Goal: Task Accomplishment & Management: Use online tool/utility

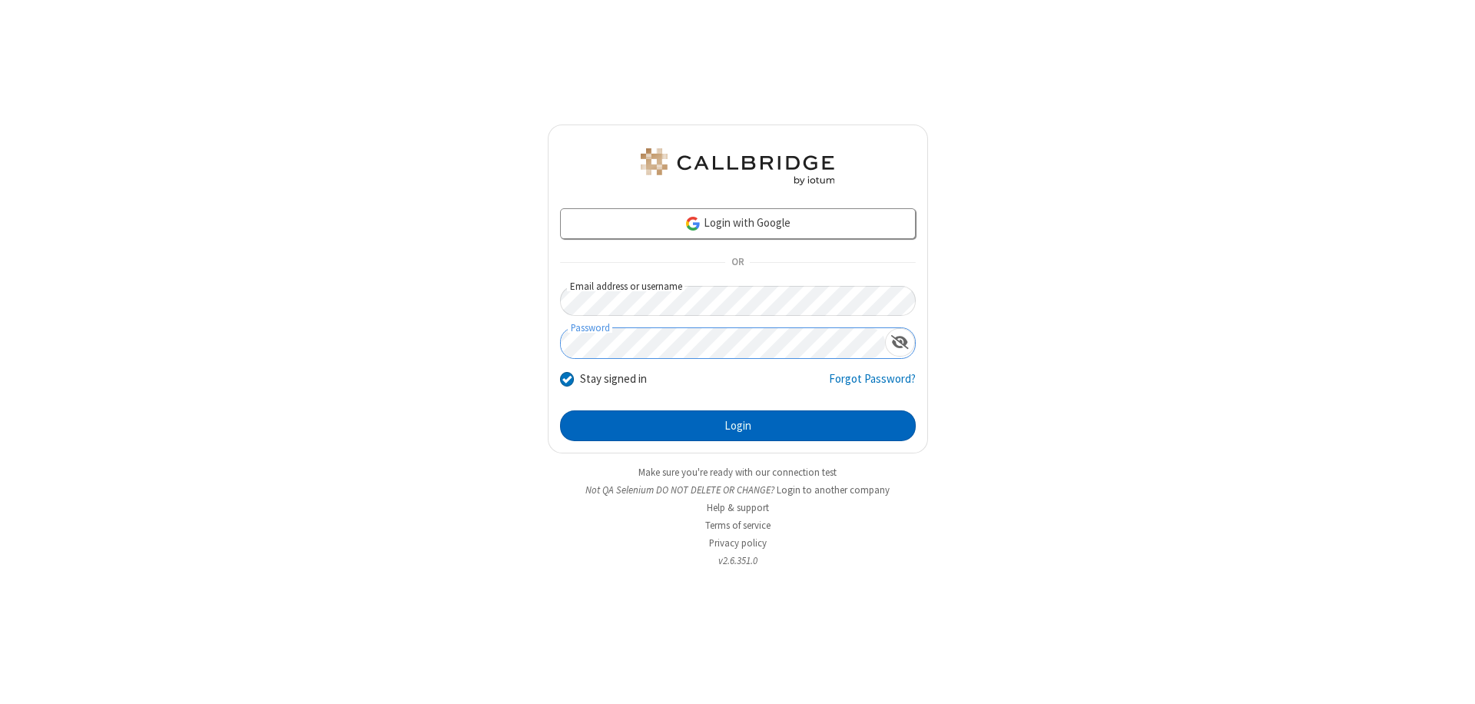
click at [737, 426] on button "Login" at bounding box center [738, 425] width 356 height 31
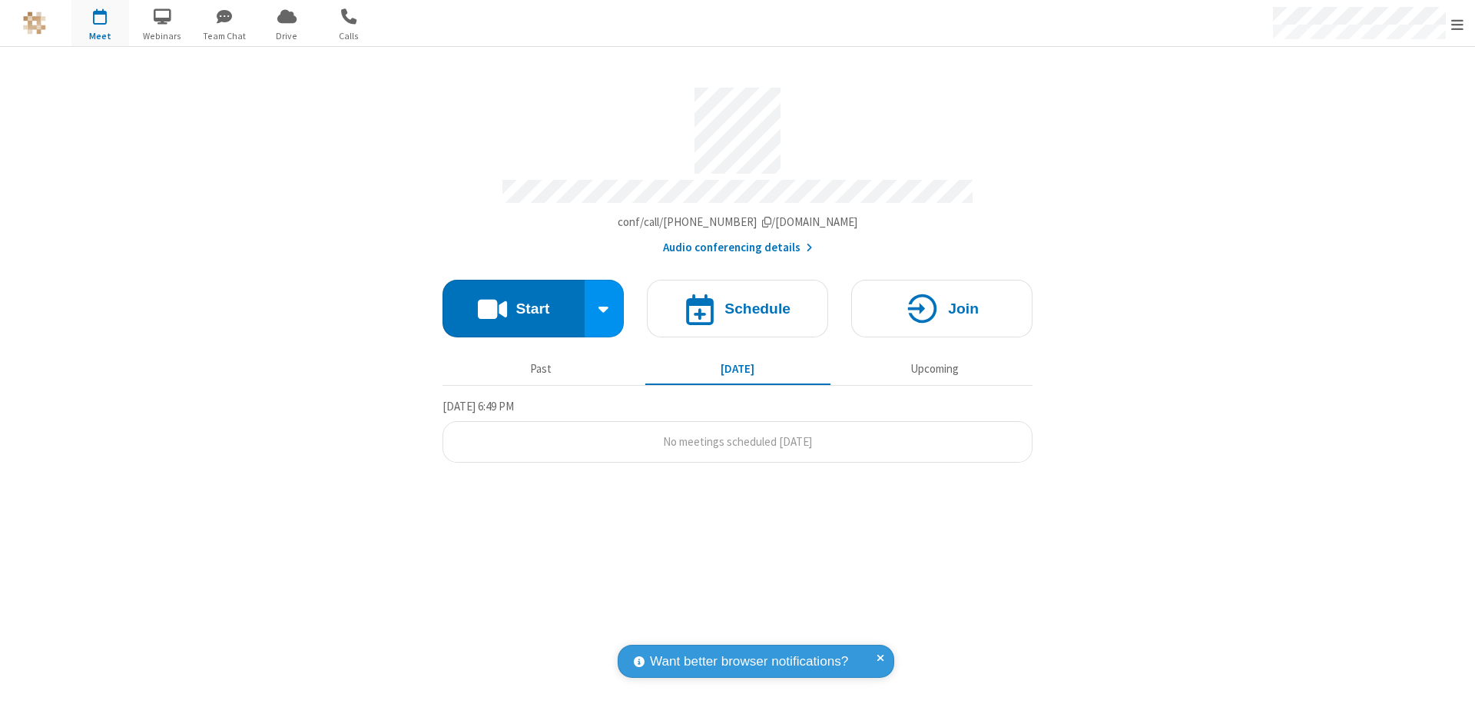
click at [513, 301] on button "Start" at bounding box center [513, 309] width 142 height 58
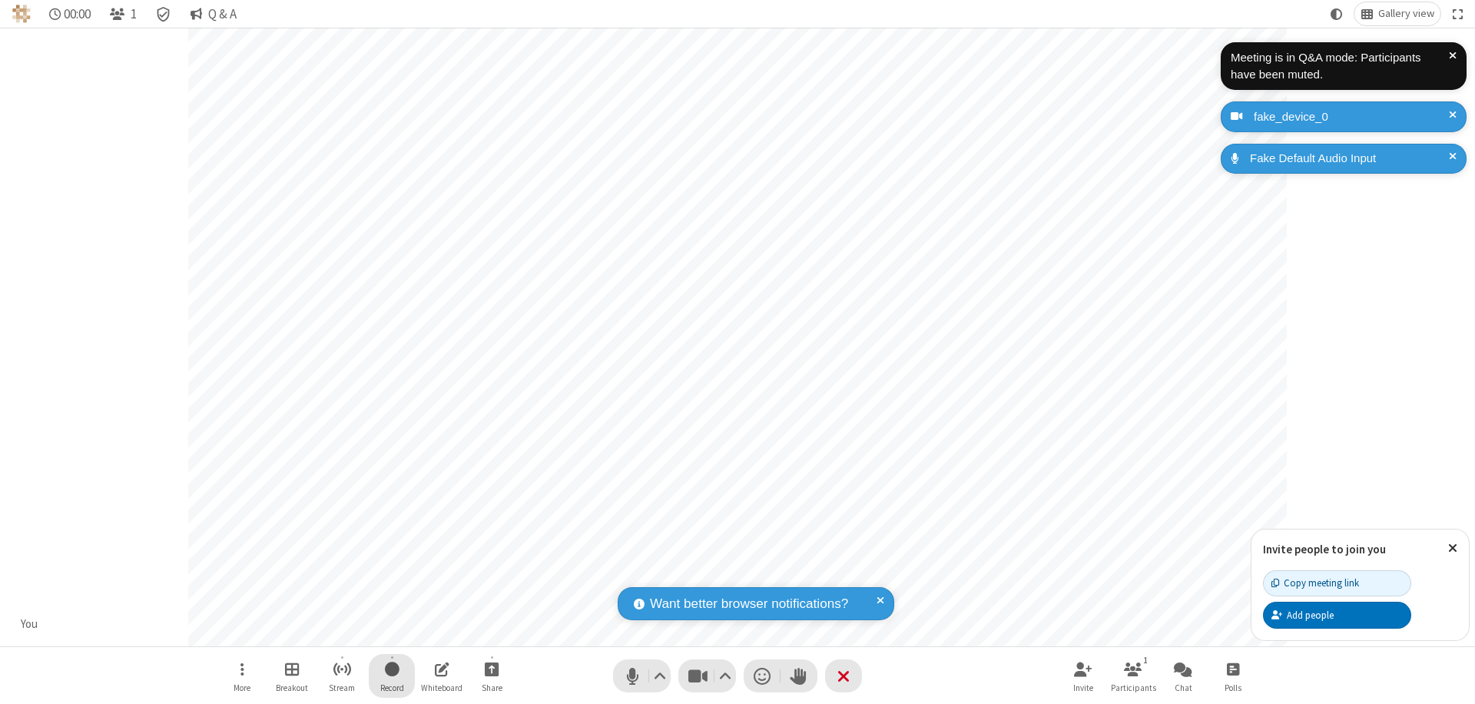
click at [392, 675] on span "Start recording" at bounding box center [392, 668] width 15 height 19
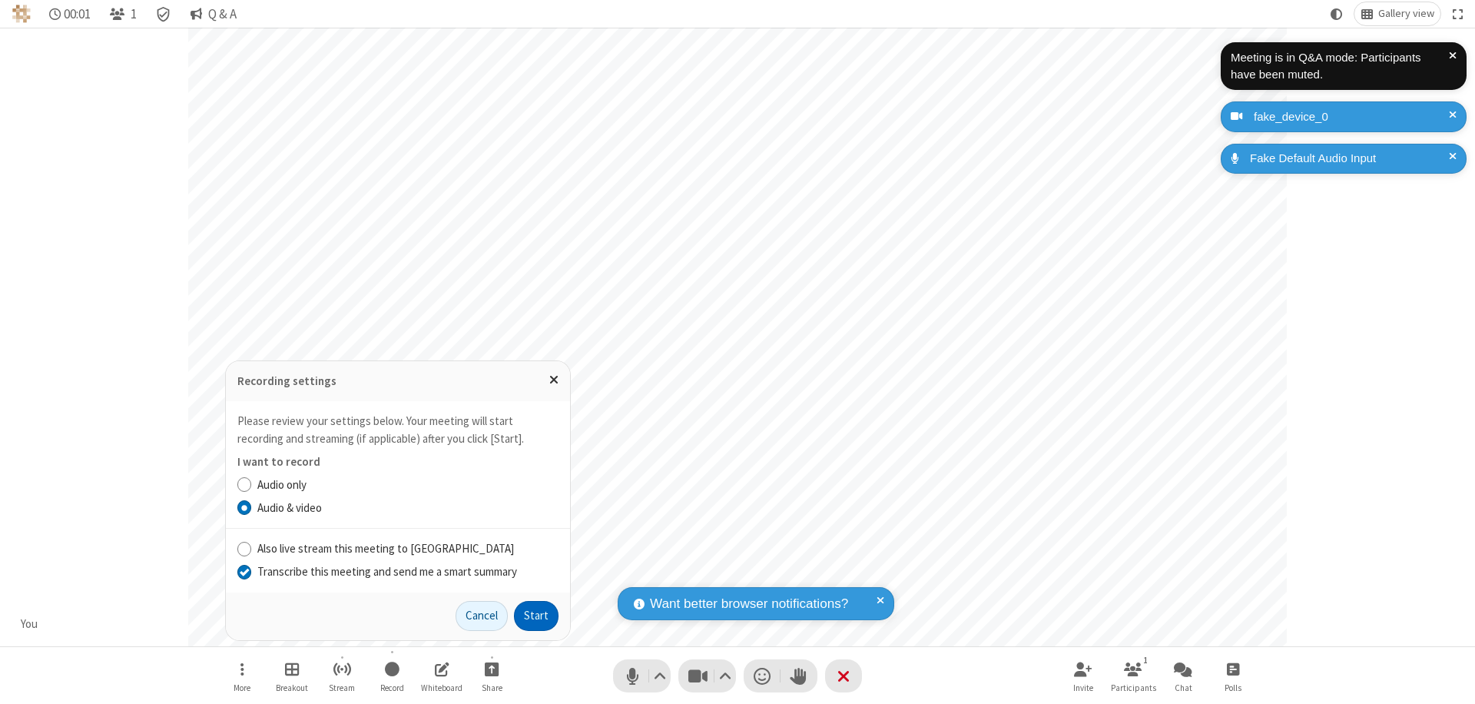
click at [243, 571] on input "Transcribe this meeting and send me a smart summary" at bounding box center [244, 571] width 15 height 16
click at [536, 615] on button "Start" at bounding box center [536, 616] width 45 height 31
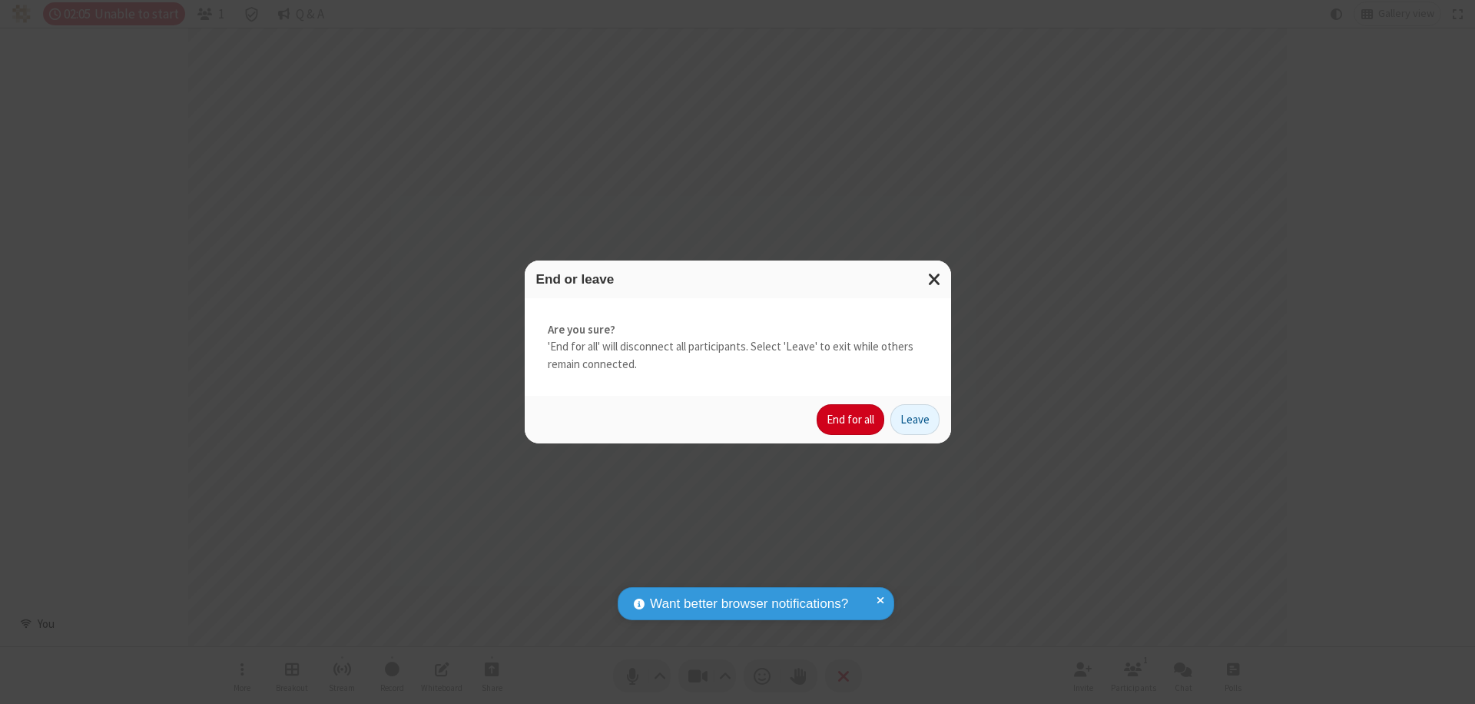
click at [851, 419] on button "End for all" at bounding box center [850, 419] width 68 height 31
